Goal: Navigation & Orientation: Find specific page/section

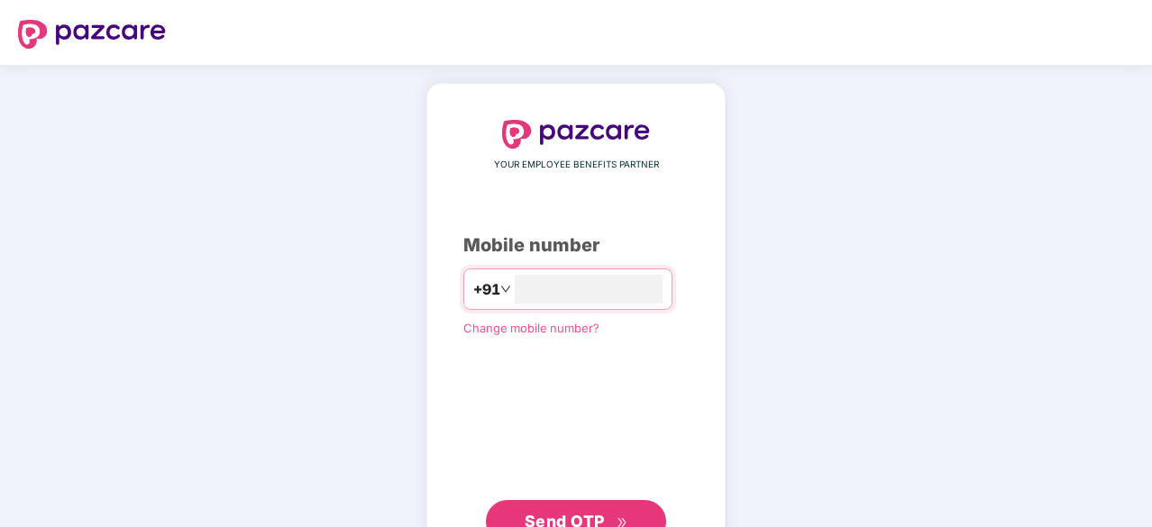
type input "**********"
click at [598, 506] on button "Send OTP" at bounding box center [576, 519] width 180 height 43
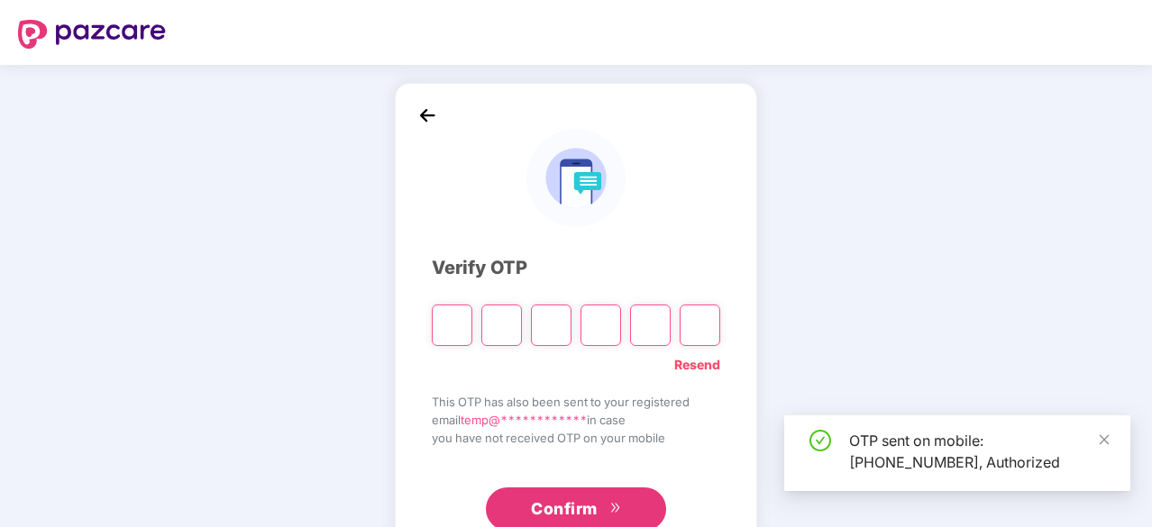
click at [452, 333] on input "Please enter verification code. Digit 1" at bounding box center [452, 325] width 41 height 41
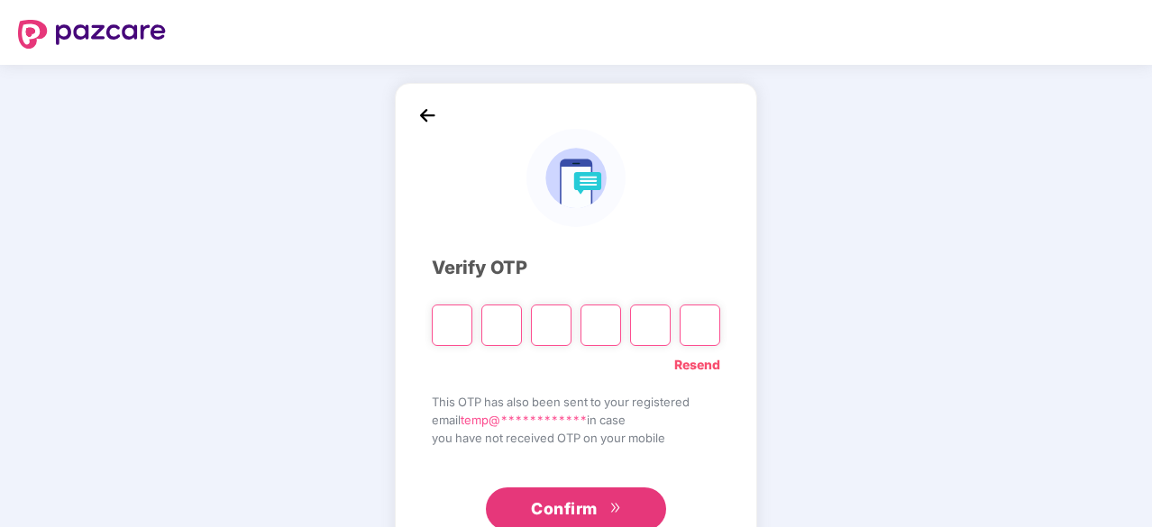
type input "*"
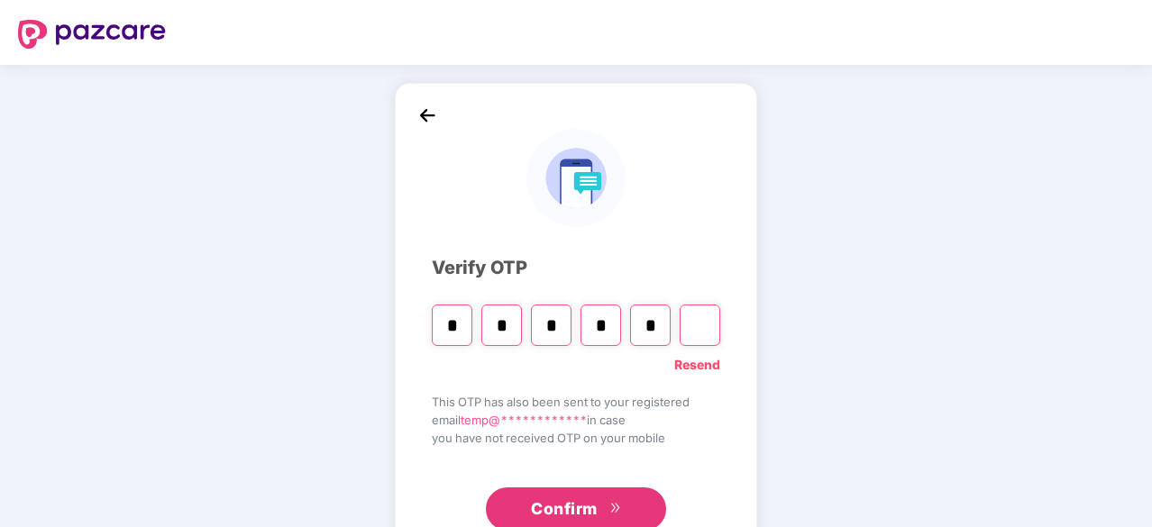
type input "*"
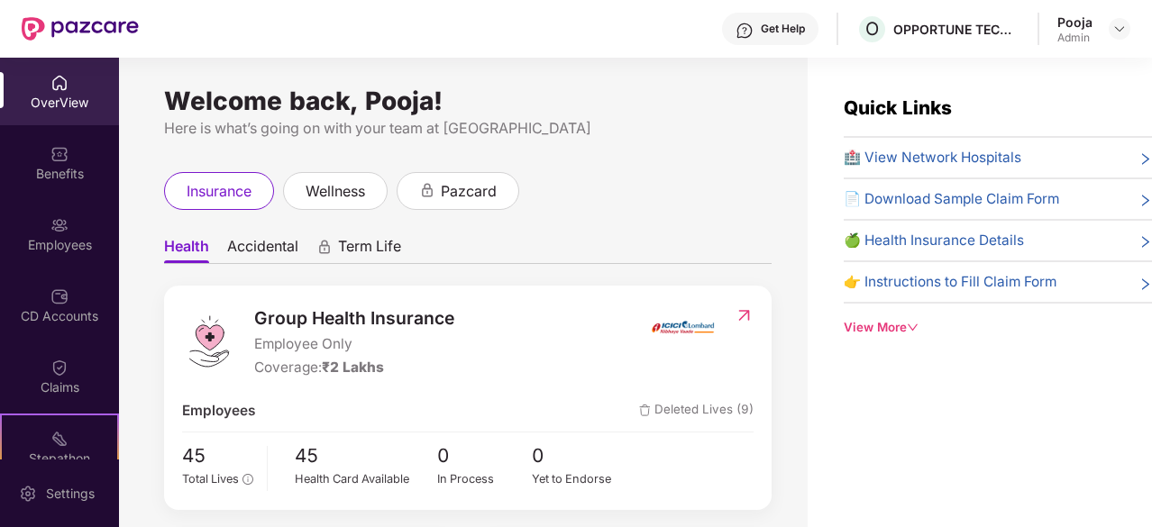
click at [278, 247] on span "Accidental" at bounding box center [262, 250] width 71 height 26
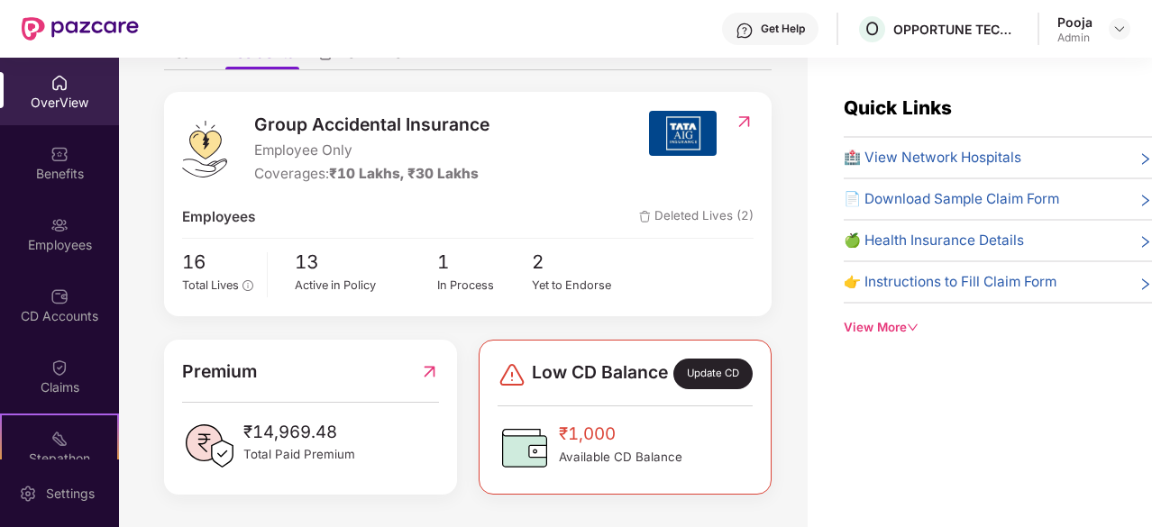
scroll to position [36, 0]
